Goal: Information Seeking & Learning: Learn about a topic

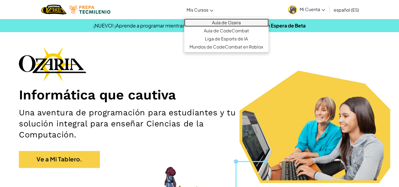
click at [204, 23] on link "Aula de Ozaria" at bounding box center [226, 23] width 84 height 8
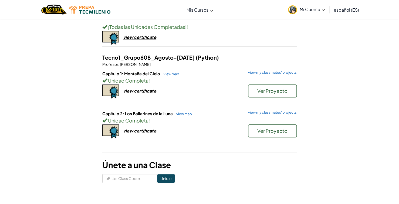
scroll to position [217, 0]
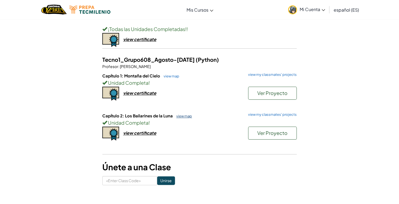
click at [181, 114] on link "view map" at bounding box center [182, 116] width 18 height 4
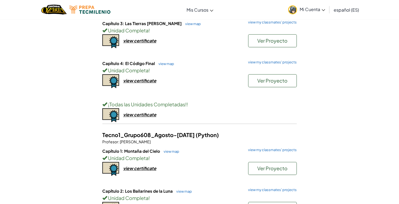
scroll to position [206, 0]
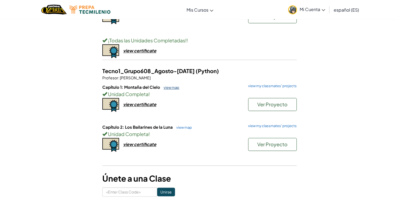
click at [170, 86] on link "view map" at bounding box center [170, 87] width 18 height 4
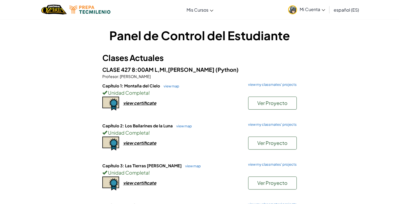
click at [317, 11] on span "Mi Cuenta" at bounding box center [311, 9] width 25 height 6
